Goal: Use online tool/utility: Utilize a website feature to perform a specific function

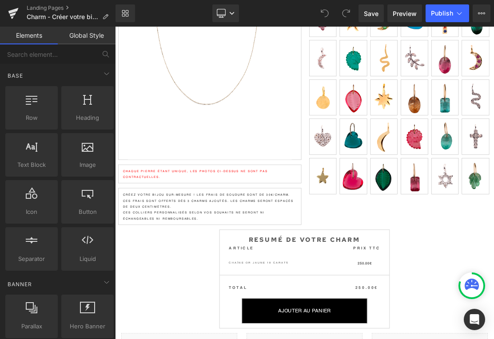
scroll to position [119, 0]
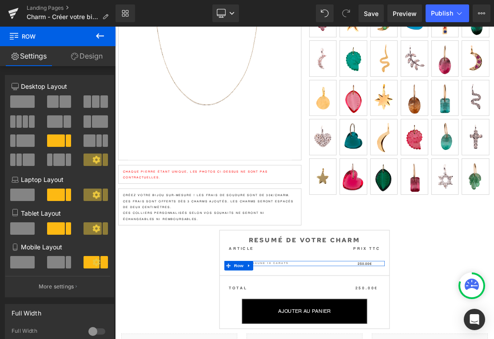
click at [77, 60] on link "Design" at bounding box center [87, 56] width 58 height 20
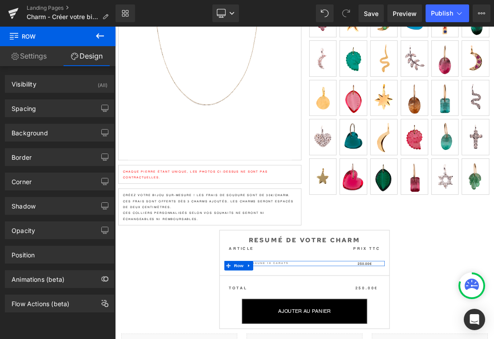
click at [32, 52] on link "Settings" at bounding box center [29, 56] width 58 height 20
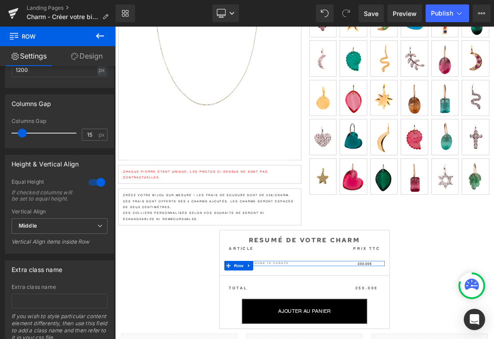
scroll to position [341, 0]
click at [115, 27] on div at bounding box center [115, 27] width 0 height 0
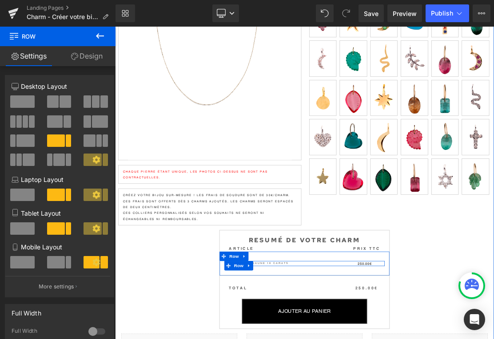
scroll to position [0, 0]
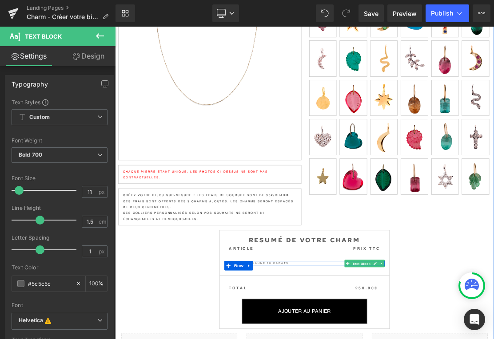
click at [73, 58] on icon at bounding box center [76, 56] width 7 height 7
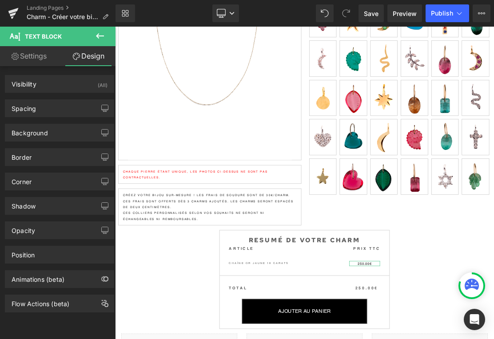
click at [13, 60] on link "Settings" at bounding box center [29, 56] width 58 height 20
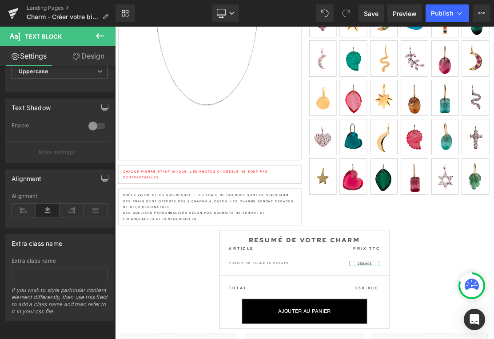
scroll to position [282, 0]
click at [493, 233] on img at bounding box center [496, 239] width 38 height 51
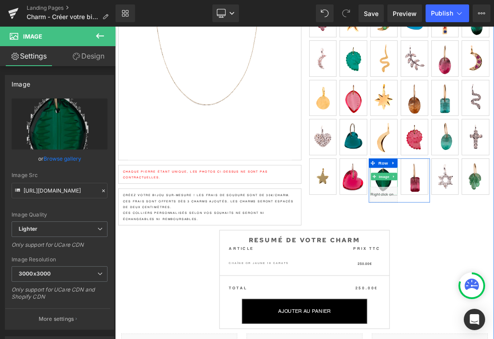
click at [97, 37] on icon at bounding box center [100, 35] width 8 height 5
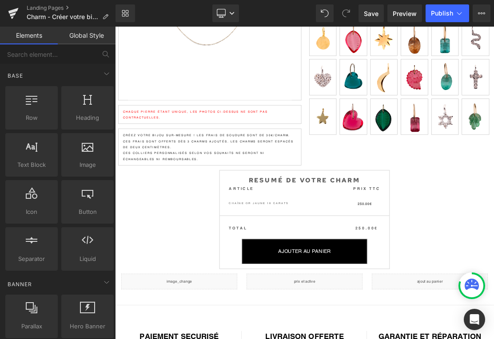
scroll to position [202, 0]
